Goal: Task Accomplishment & Management: Manage account settings

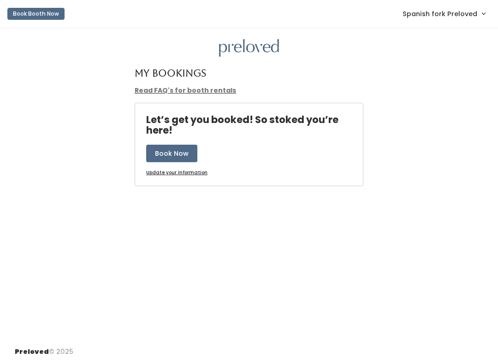
click at [457, 22] on link "Spanish fork Preloved" at bounding box center [443, 14] width 101 height 20
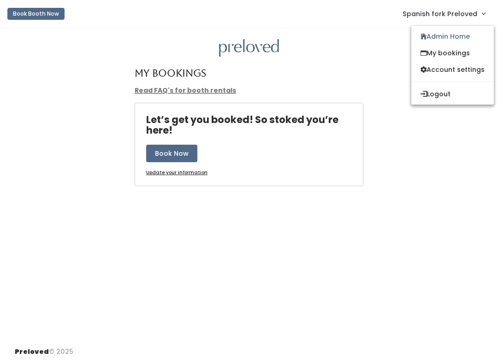
click at [466, 18] on span "Spanish fork Preloved" at bounding box center [439, 14] width 75 height 10
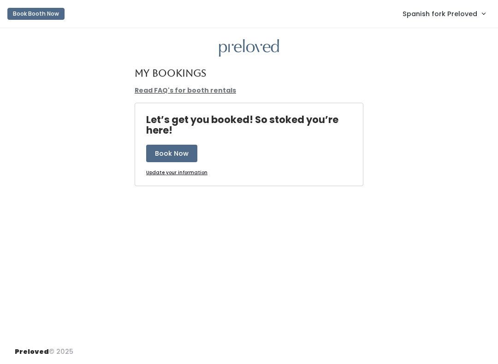
click at [461, 18] on span "Spanish fork Preloved" at bounding box center [439, 14] width 75 height 10
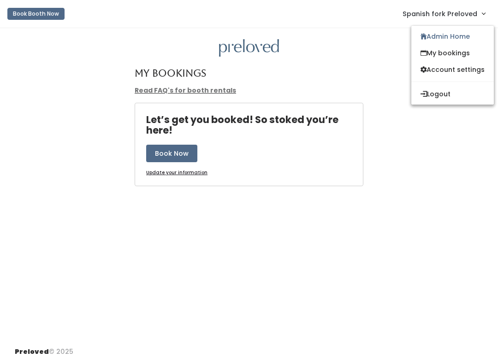
click at [456, 39] on link "Admin Home" at bounding box center [452, 36] width 82 height 17
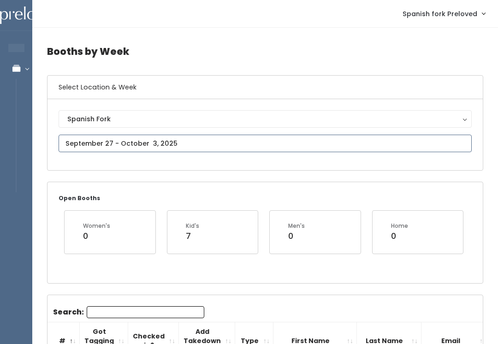
click at [135, 142] on input "text" at bounding box center [265, 144] width 413 height 18
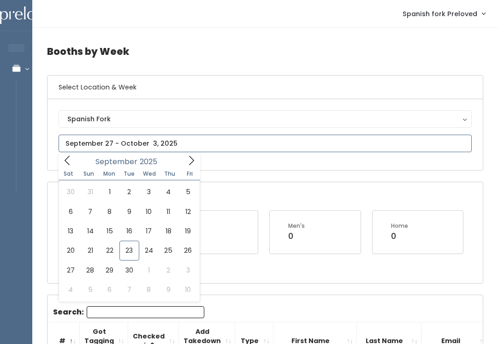
click at [186, 161] on icon at bounding box center [191, 160] width 10 height 10
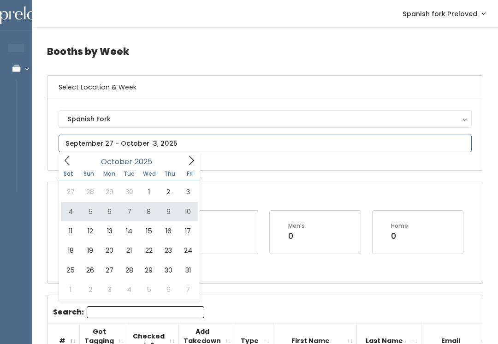
type input "[DATE] to [DATE]"
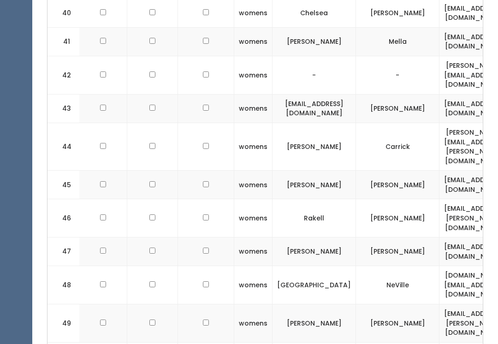
scroll to position [1337, 0]
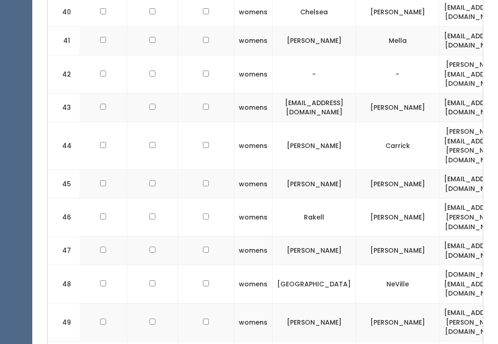
click at [104, 246] on input "checkbox" at bounding box center [103, 249] width 6 height 6
checkbox input "true"
click at [98, 198] on td at bounding box center [103, 217] width 48 height 38
click at [104, 213] on input "checkbox" at bounding box center [103, 216] width 6 height 6
checkbox input "true"
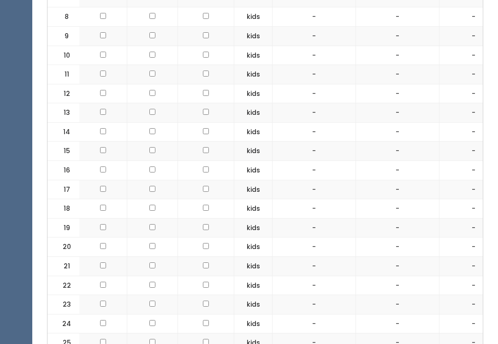
scroll to position [508, 0]
